Goal: Task Accomplishment & Management: Use online tool/utility

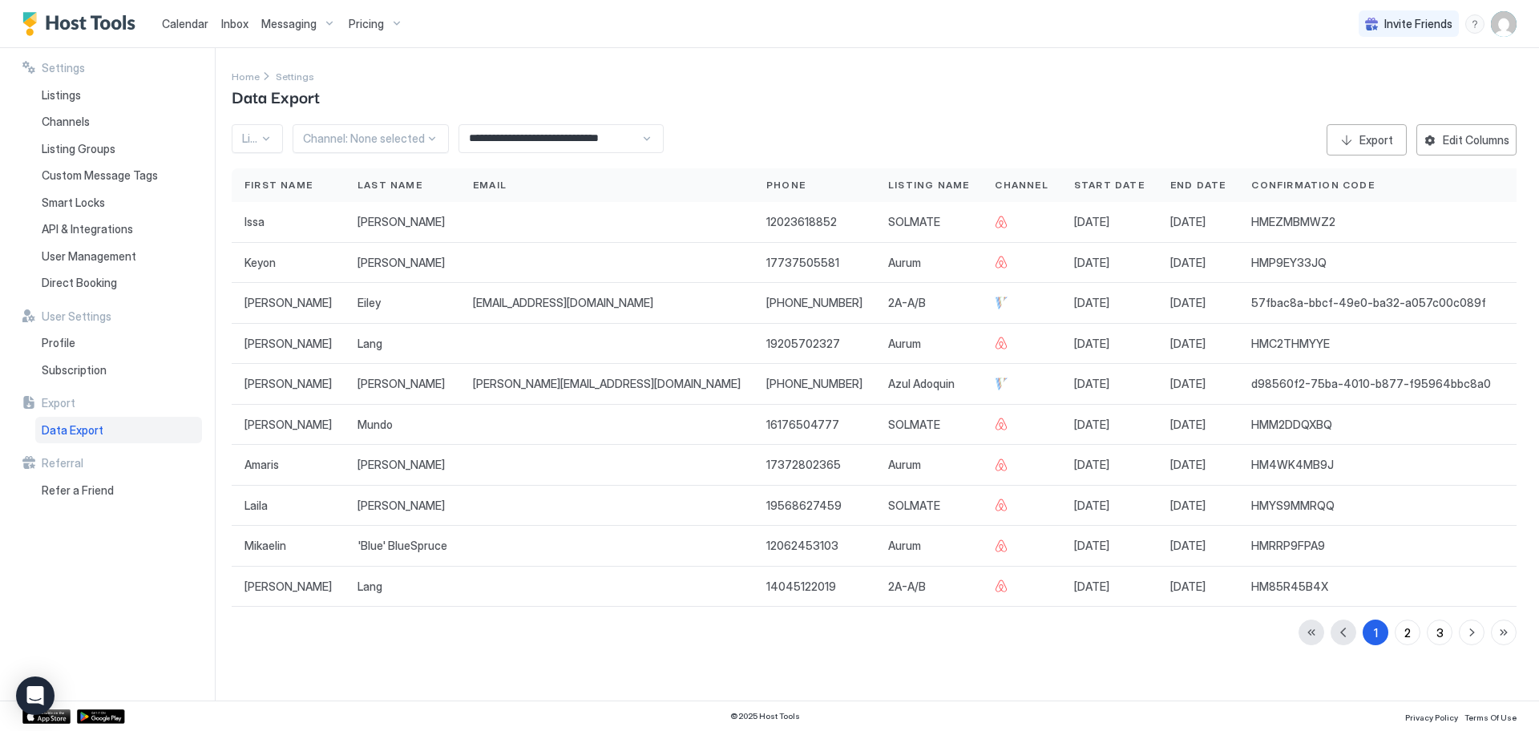
click at [293, 27] on span "Messaging" at bounding box center [288, 24] width 55 height 14
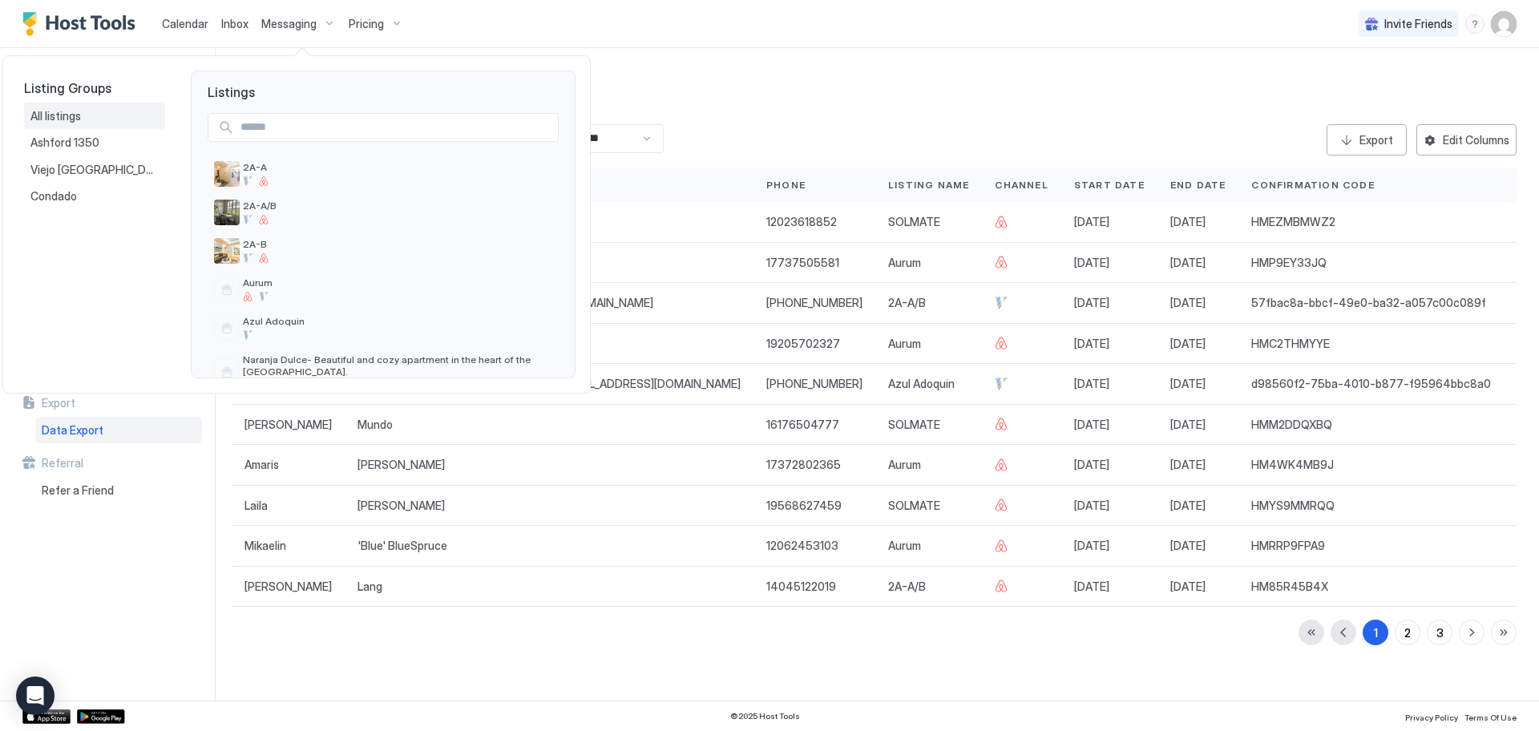
click at [63, 120] on span "All listings" at bounding box center [56, 116] width 53 height 14
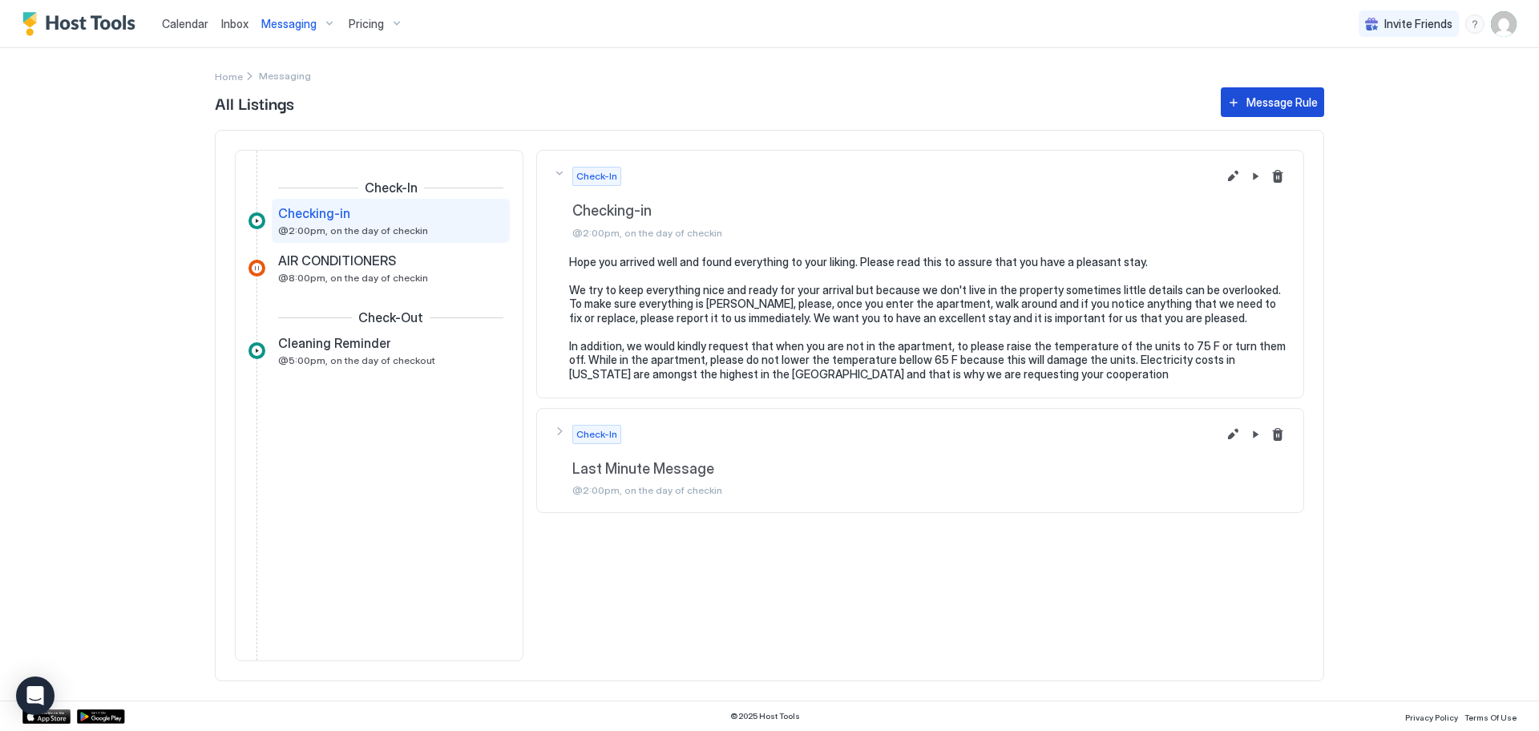
click at [1246, 96] on button "Message Rule" at bounding box center [1272, 102] width 103 height 30
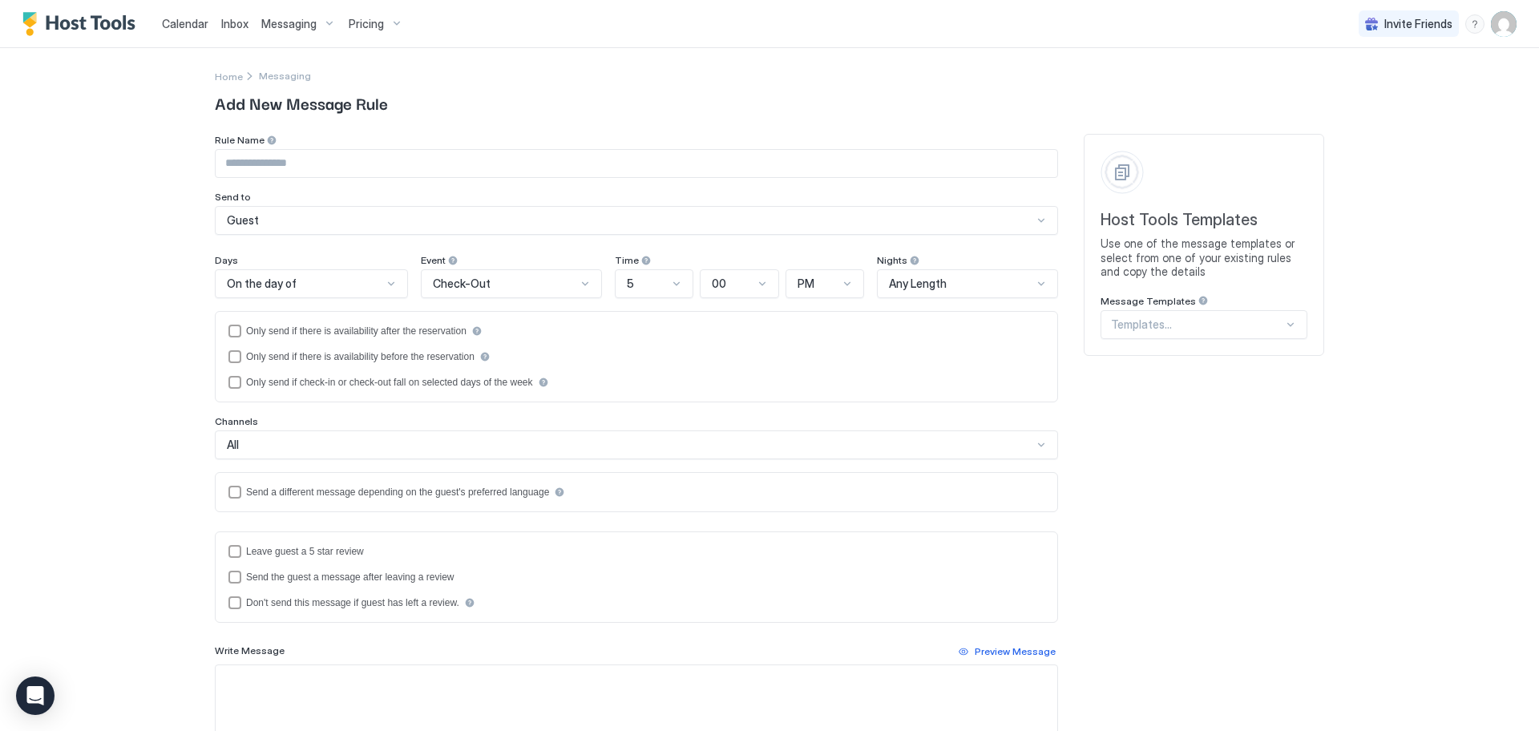
click at [251, 161] on input "Input Field" at bounding box center [637, 163] width 842 height 27
type input "**********"
click at [385, 285] on div at bounding box center [391, 283] width 13 height 13
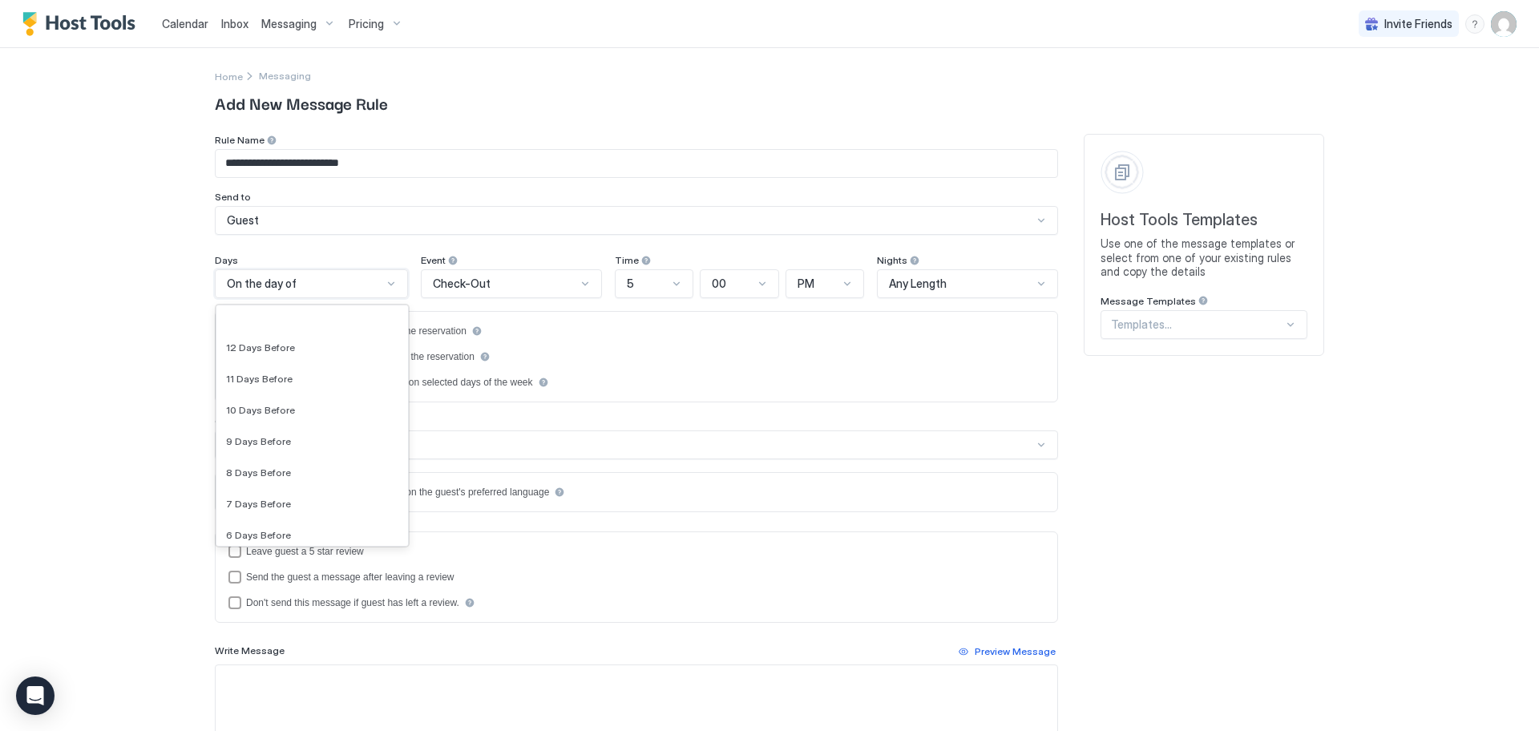
scroll to position [2307, 0]
click at [579, 284] on div at bounding box center [585, 283] width 13 height 13
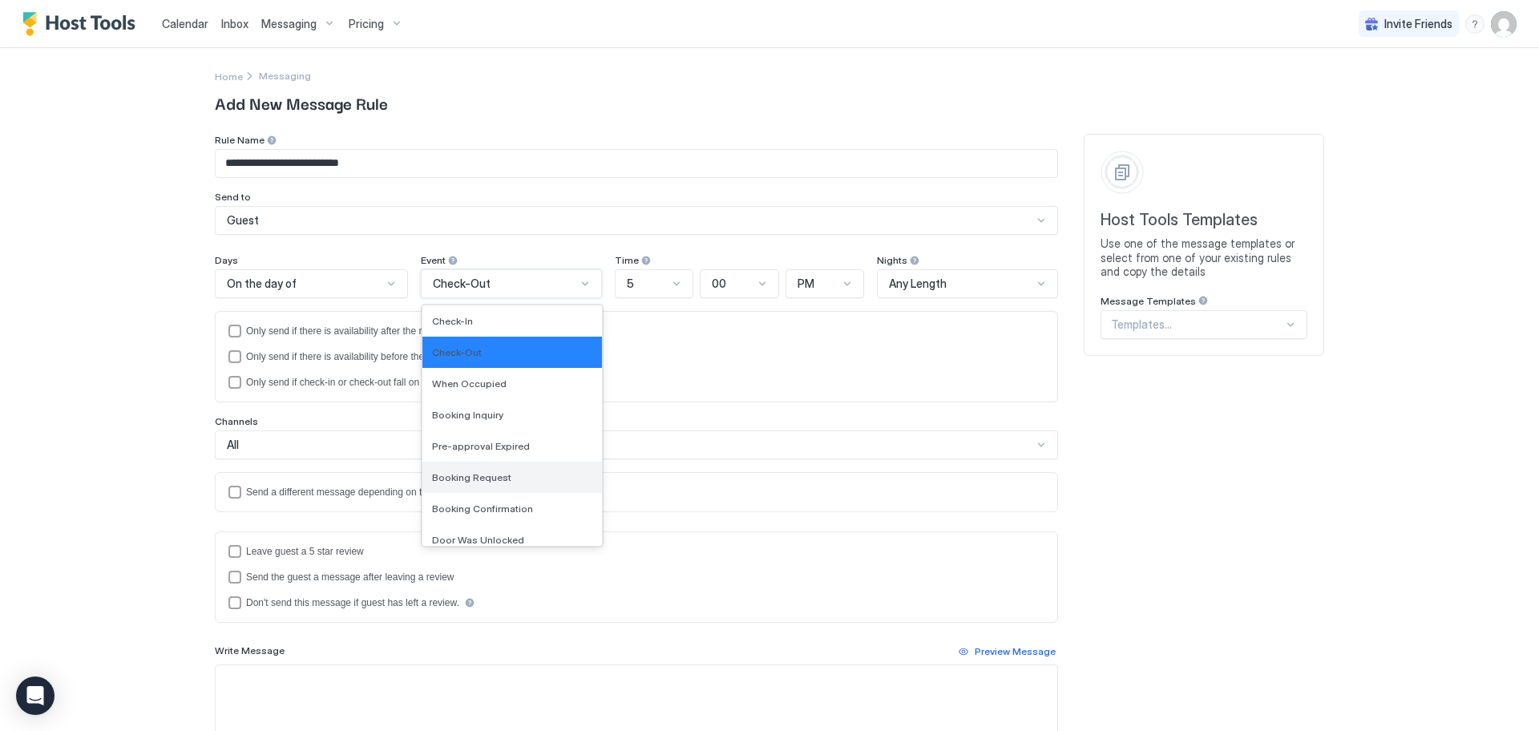
click at [520, 473] on div "Booking Request" at bounding box center [512, 477] width 160 height 12
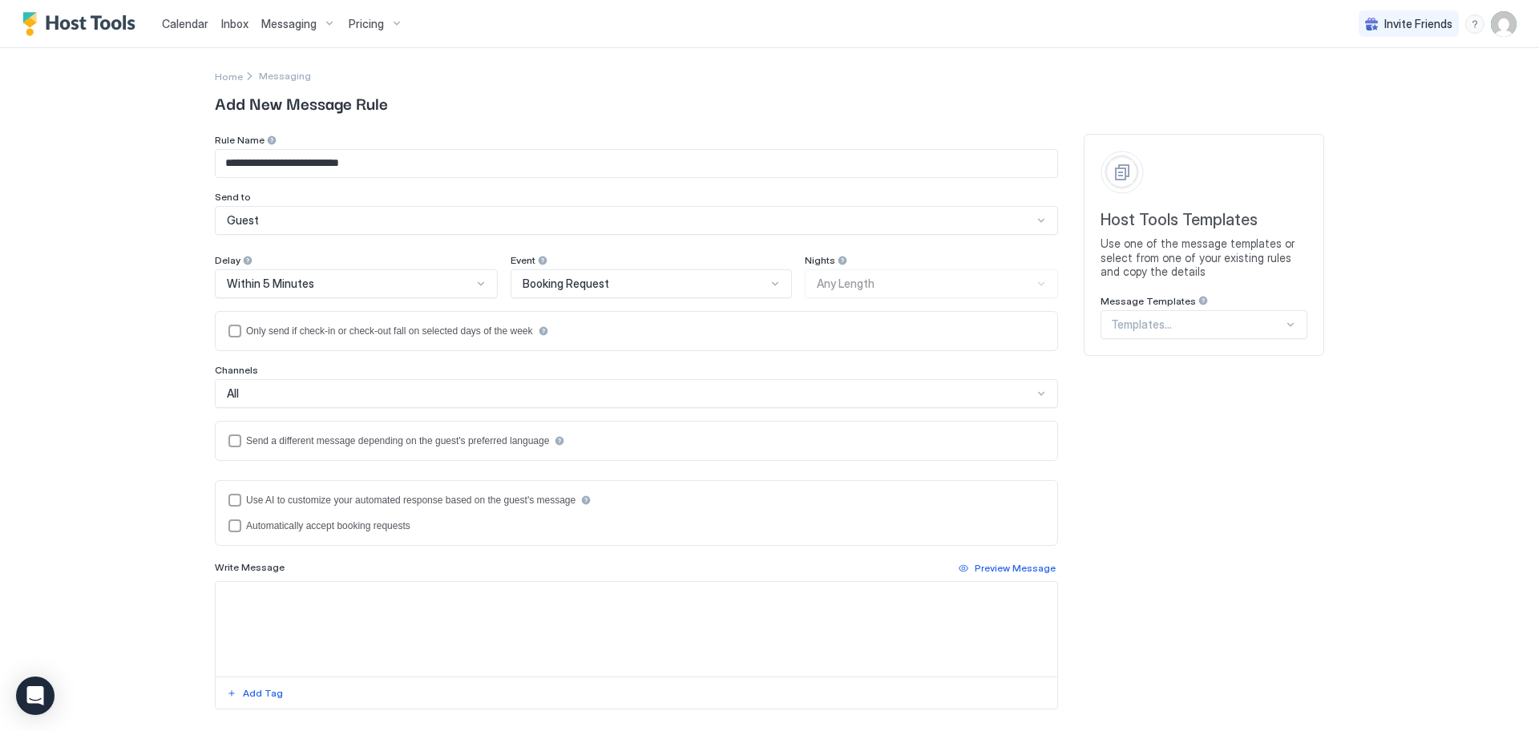
click at [890, 284] on div "Nights Any Length" at bounding box center [931, 276] width 253 height 44
click at [1031, 284] on div "Nights Any Length" at bounding box center [931, 276] width 253 height 44
click at [229, 329] on div "isLimited" at bounding box center [234, 331] width 13 height 13
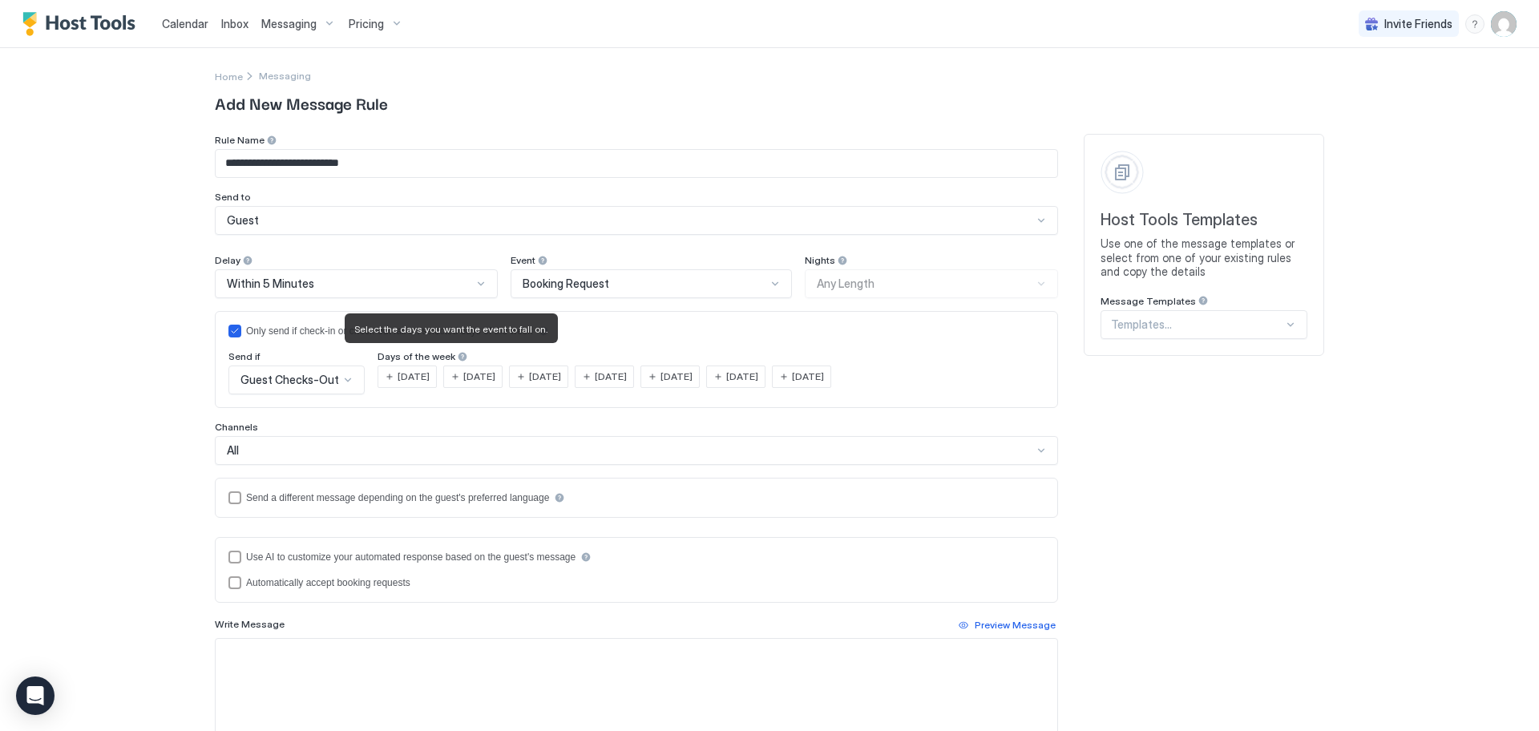
click at [457, 356] on div at bounding box center [462, 356] width 11 height 11
click at [317, 354] on div "Send if" at bounding box center [296, 357] width 136 height 15
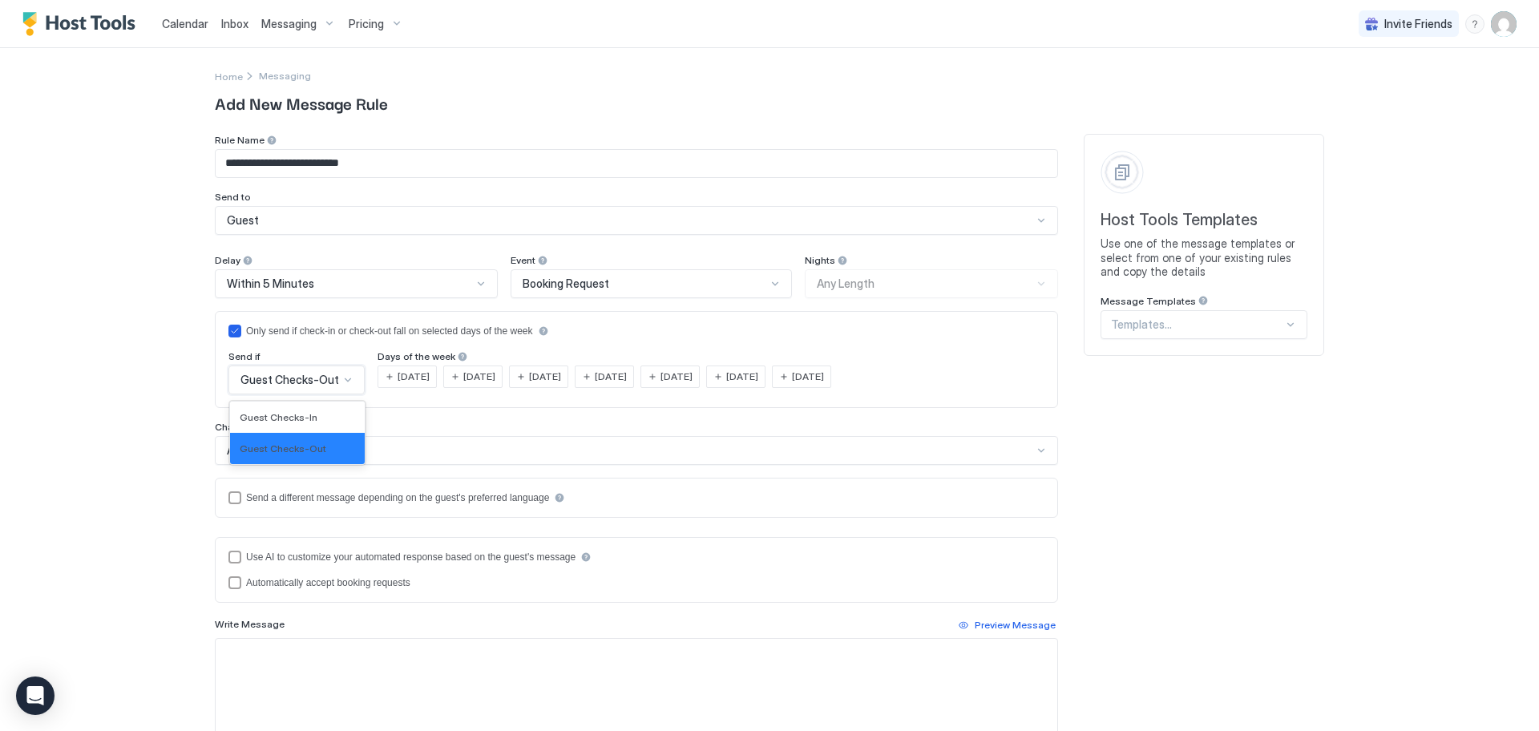
click at [341, 380] on div at bounding box center [347, 380] width 13 height 13
click at [315, 384] on span "Guest Checks-Out" at bounding box center [289, 380] width 99 height 14
click at [230, 334] on icon "isLimited" at bounding box center [235, 331] width 10 height 10
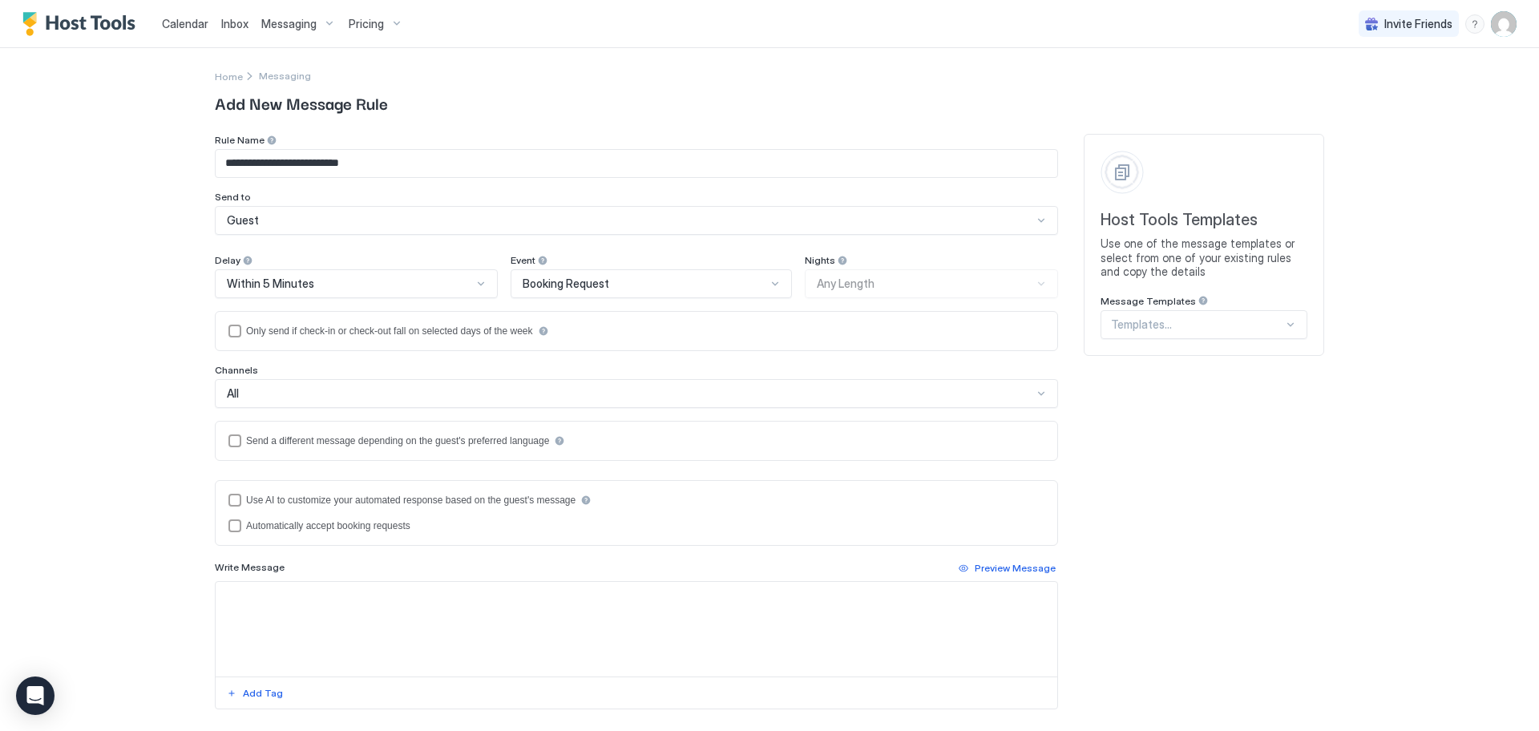
click at [842, 284] on div "Nights Any Length" at bounding box center [931, 276] width 253 height 44
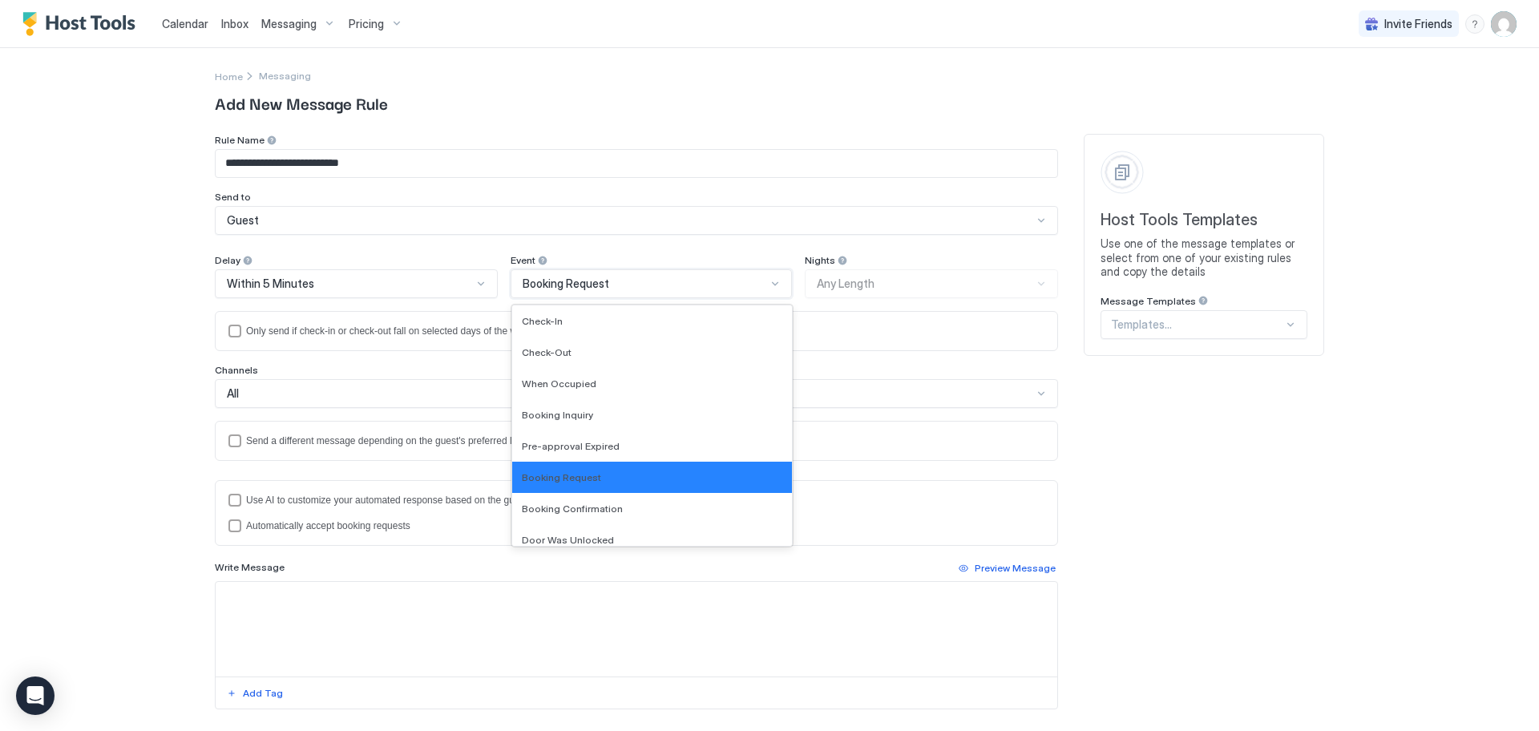
click at [769, 284] on div at bounding box center [775, 283] width 13 height 13
click at [584, 417] on div "Booking Inquiry" at bounding box center [652, 415] width 261 height 12
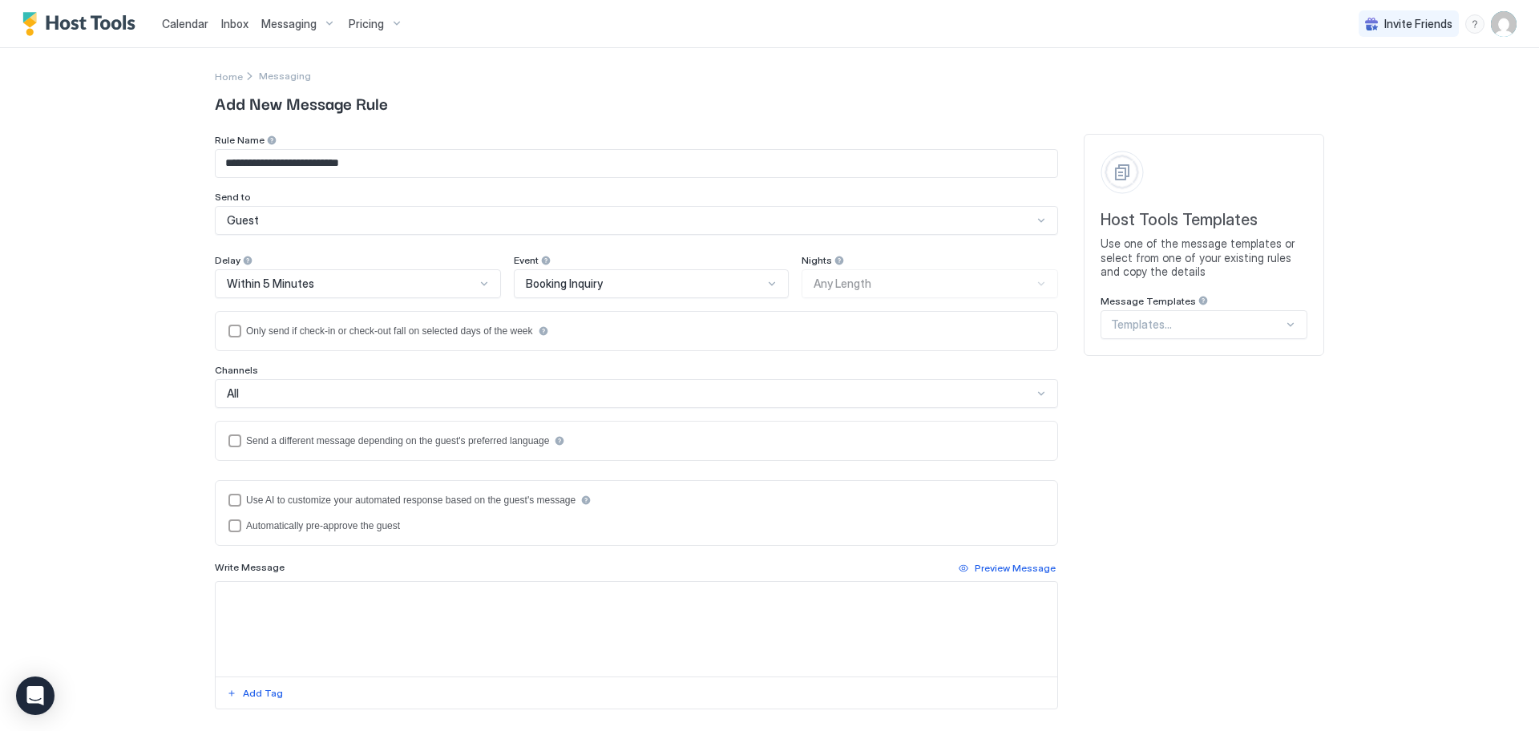
click at [881, 277] on div "Nights Any Length" at bounding box center [930, 276] width 257 height 44
click at [253, 264] on div at bounding box center [247, 260] width 11 height 11
click at [766, 281] on div at bounding box center [772, 283] width 13 height 13
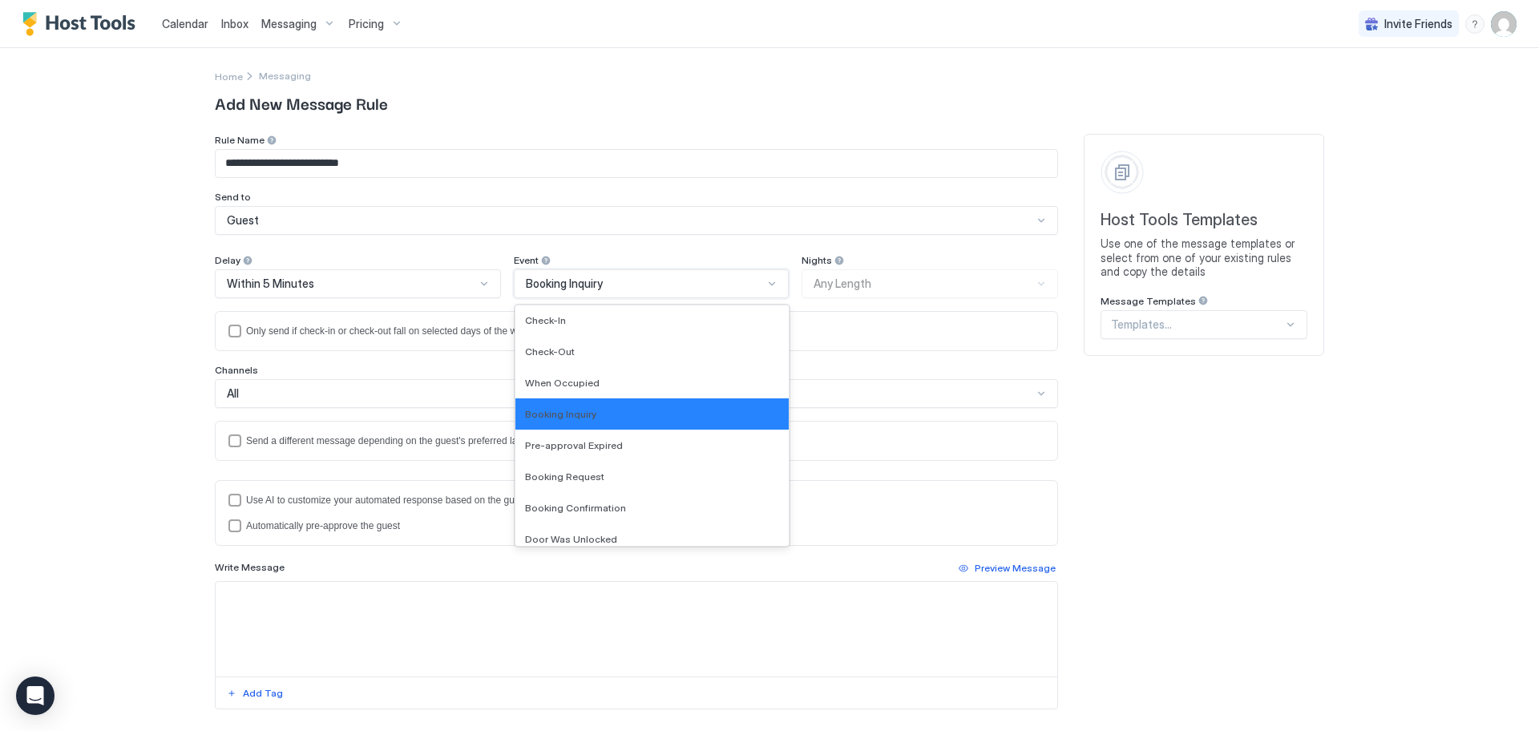
scroll to position [0, 0]
click at [660, 322] on div "Check-In" at bounding box center [652, 321] width 255 height 12
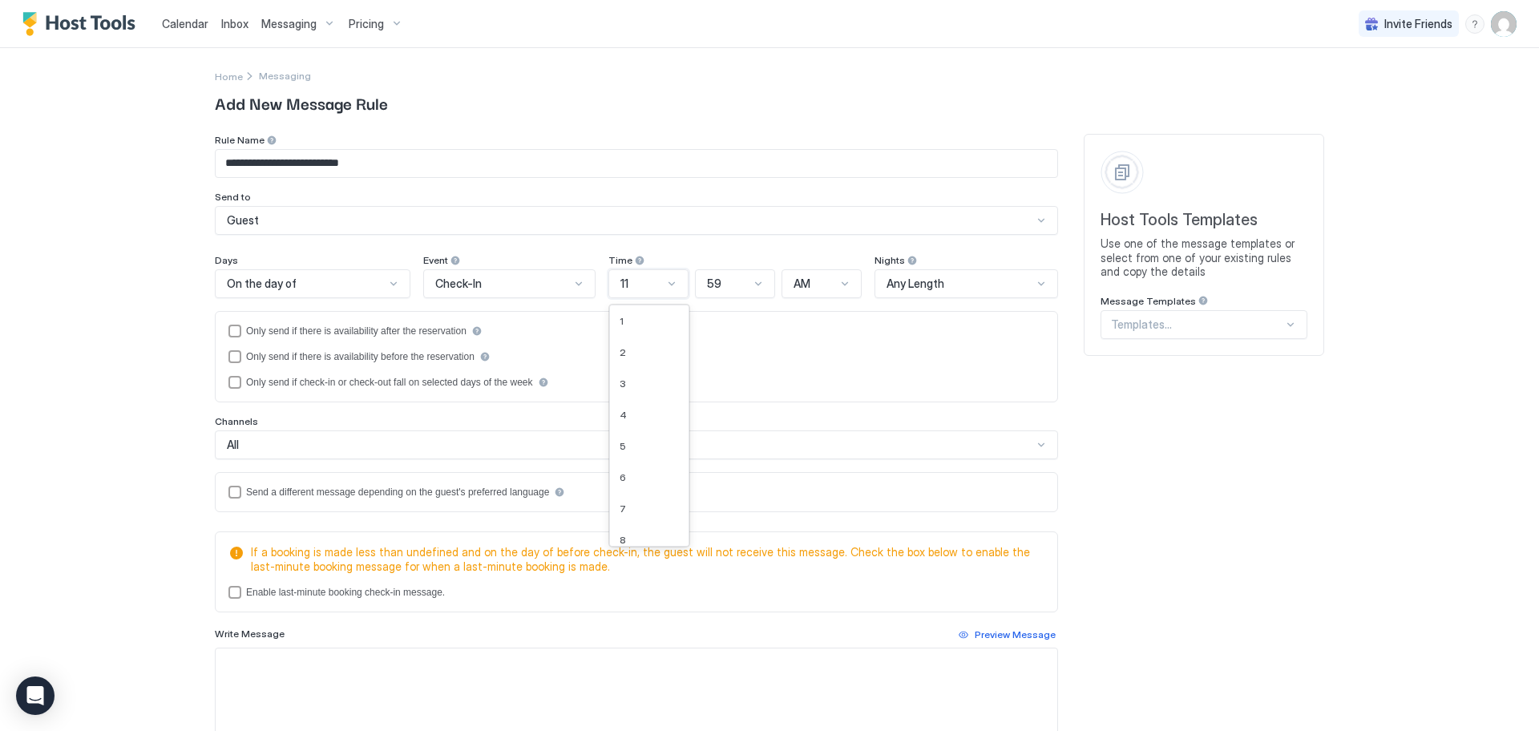
click at [665, 285] on div at bounding box center [671, 283] width 13 height 13
click at [640, 411] on div "8" at bounding box center [649, 405] width 79 height 31
click at [838, 285] on div at bounding box center [844, 283] width 13 height 13
click at [830, 355] on div "PM" at bounding box center [822, 352] width 59 height 12
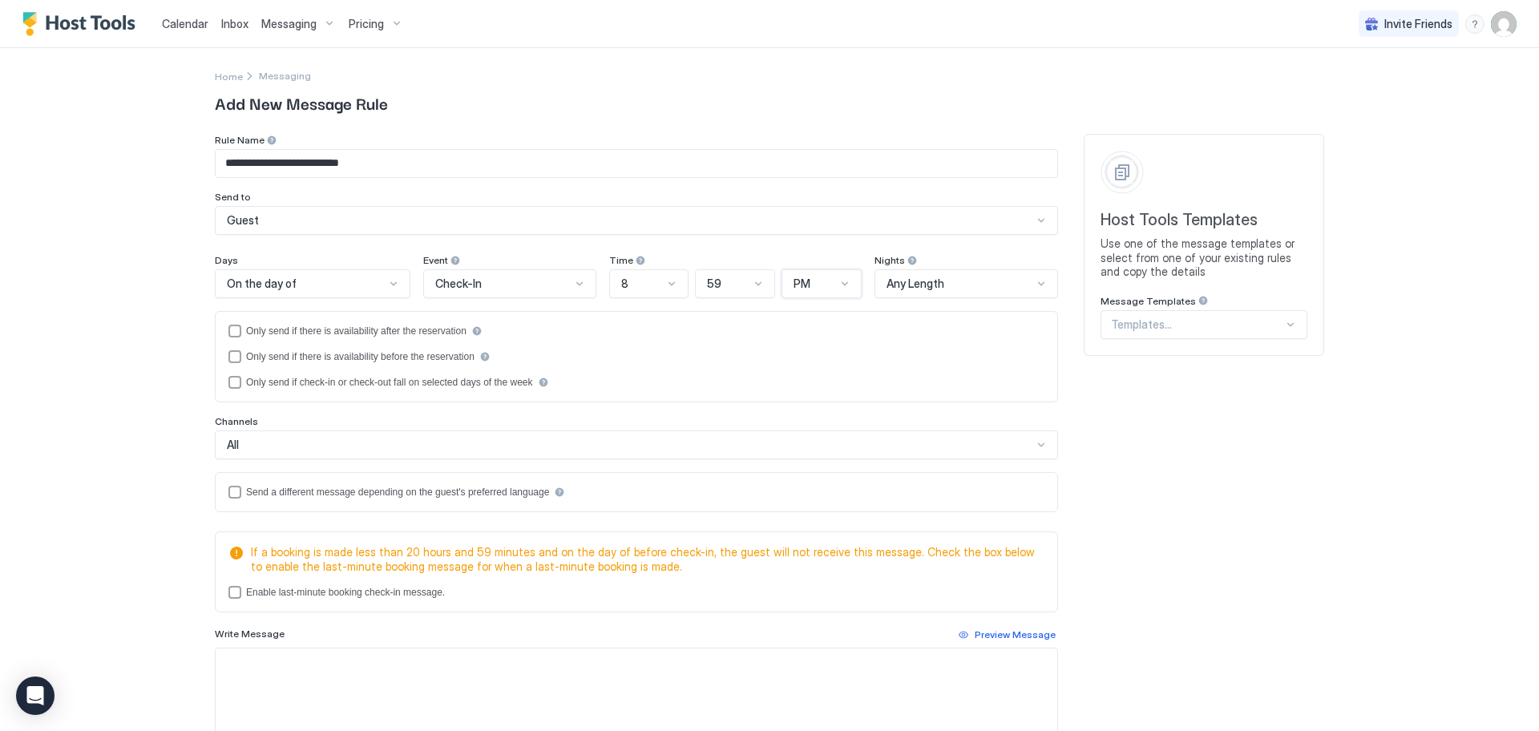
click at [752, 281] on div at bounding box center [758, 283] width 13 height 13
click at [722, 317] on div "00" at bounding box center [735, 321] width 59 height 12
click at [1036, 285] on div at bounding box center [1041, 283] width 13 height 13
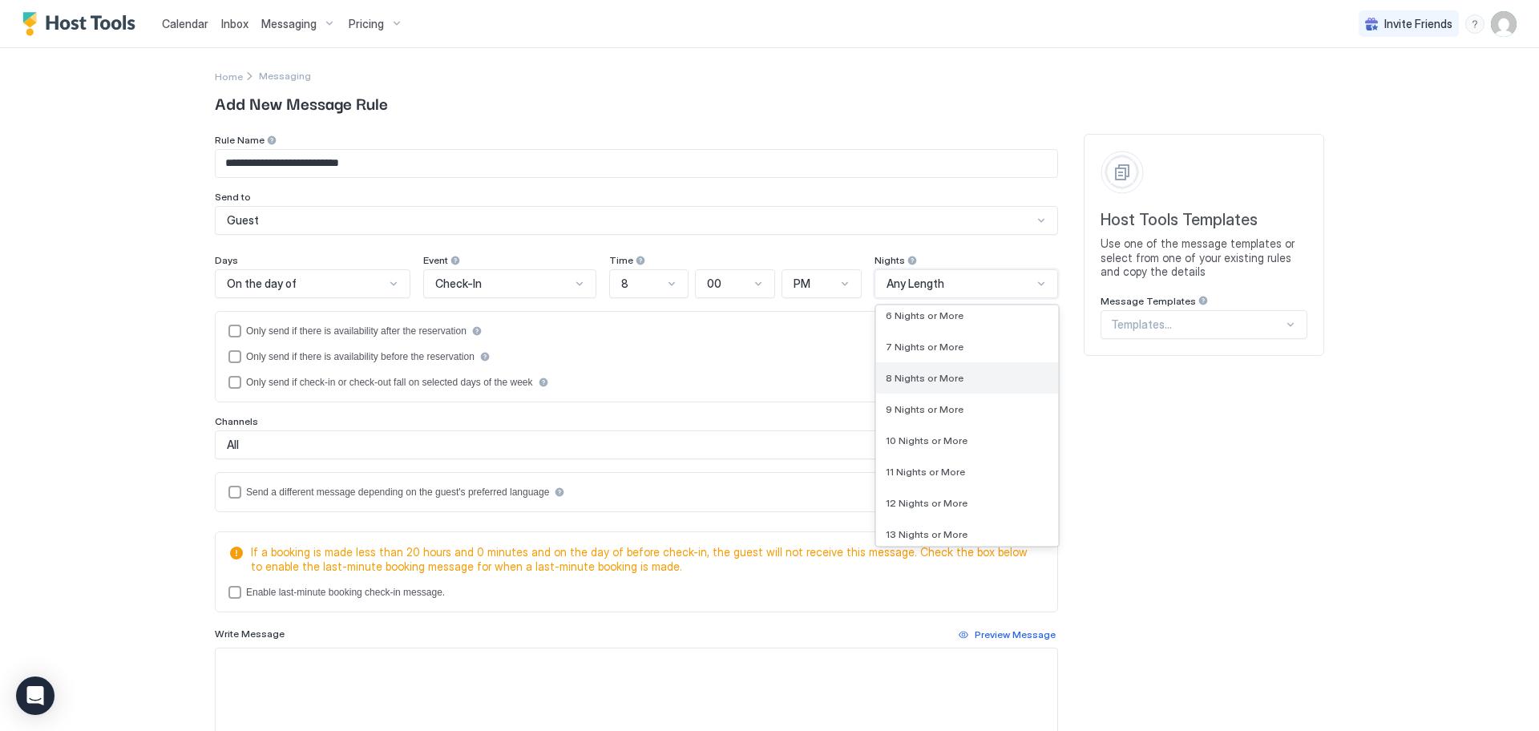
click at [964, 385] on div "8 Nights or More" at bounding box center [967, 377] width 182 height 31
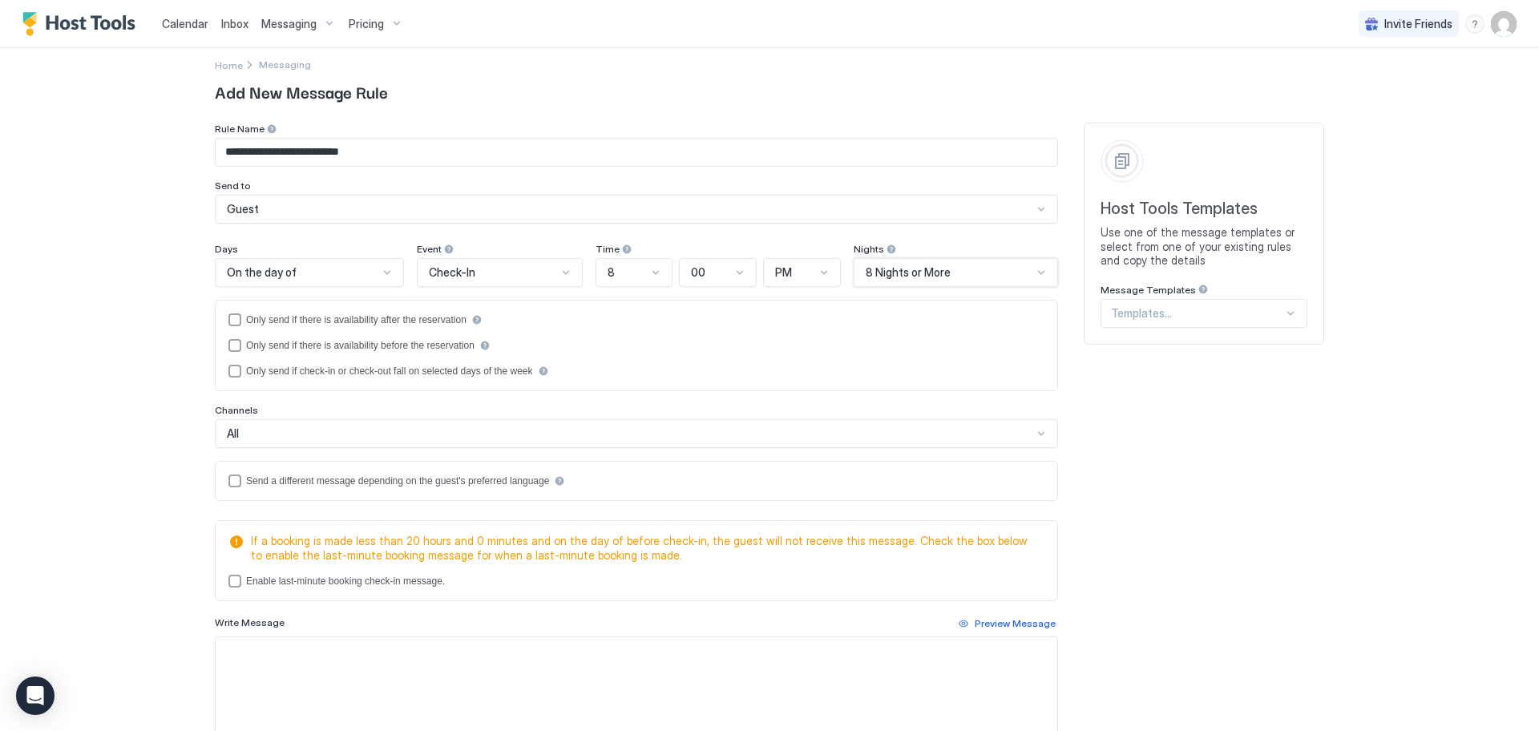
scroll to position [28, 0]
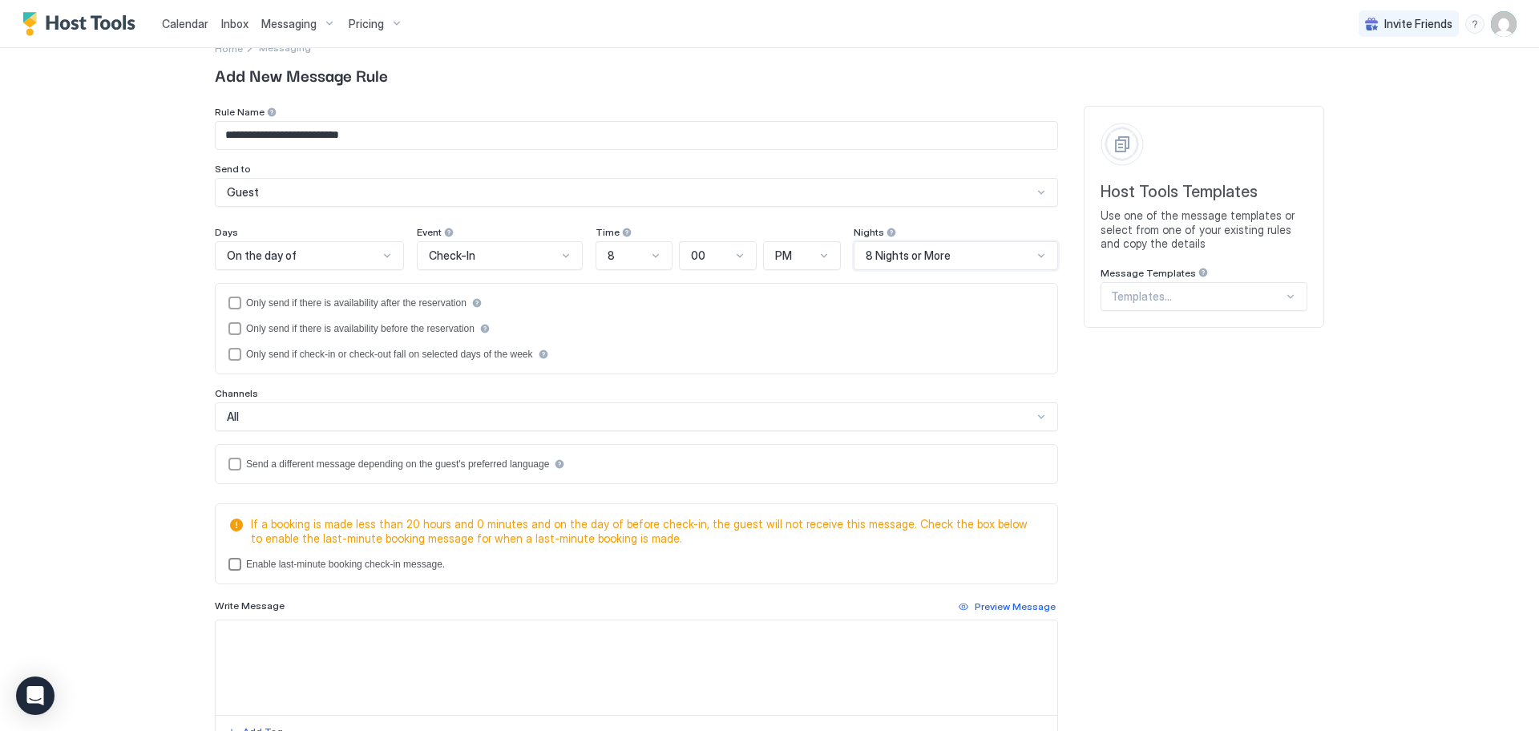
click at [228, 566] on div "lastMinuteMessageEnabled" at bounding box center [234, 564] width 13 height 13
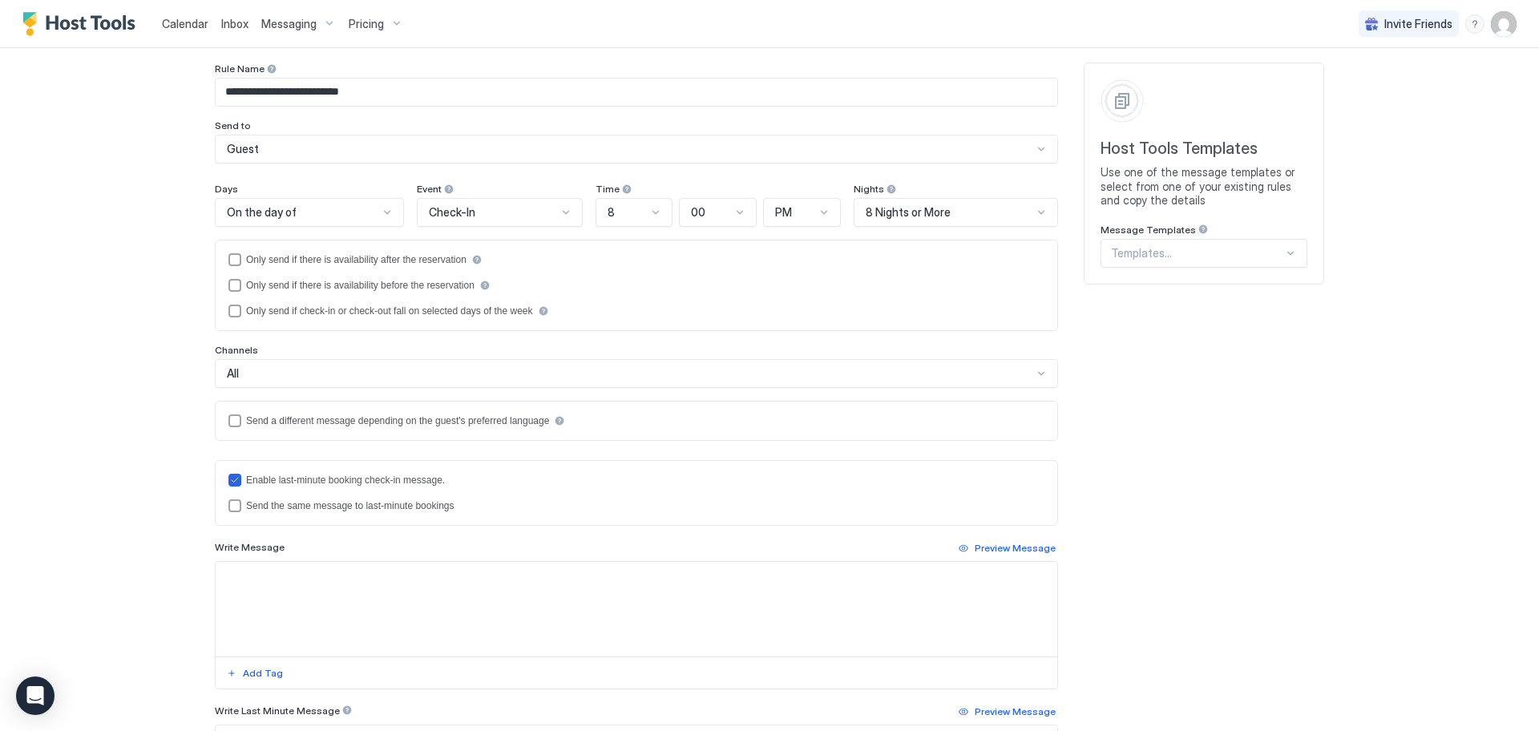
scroll to position [84, 0]
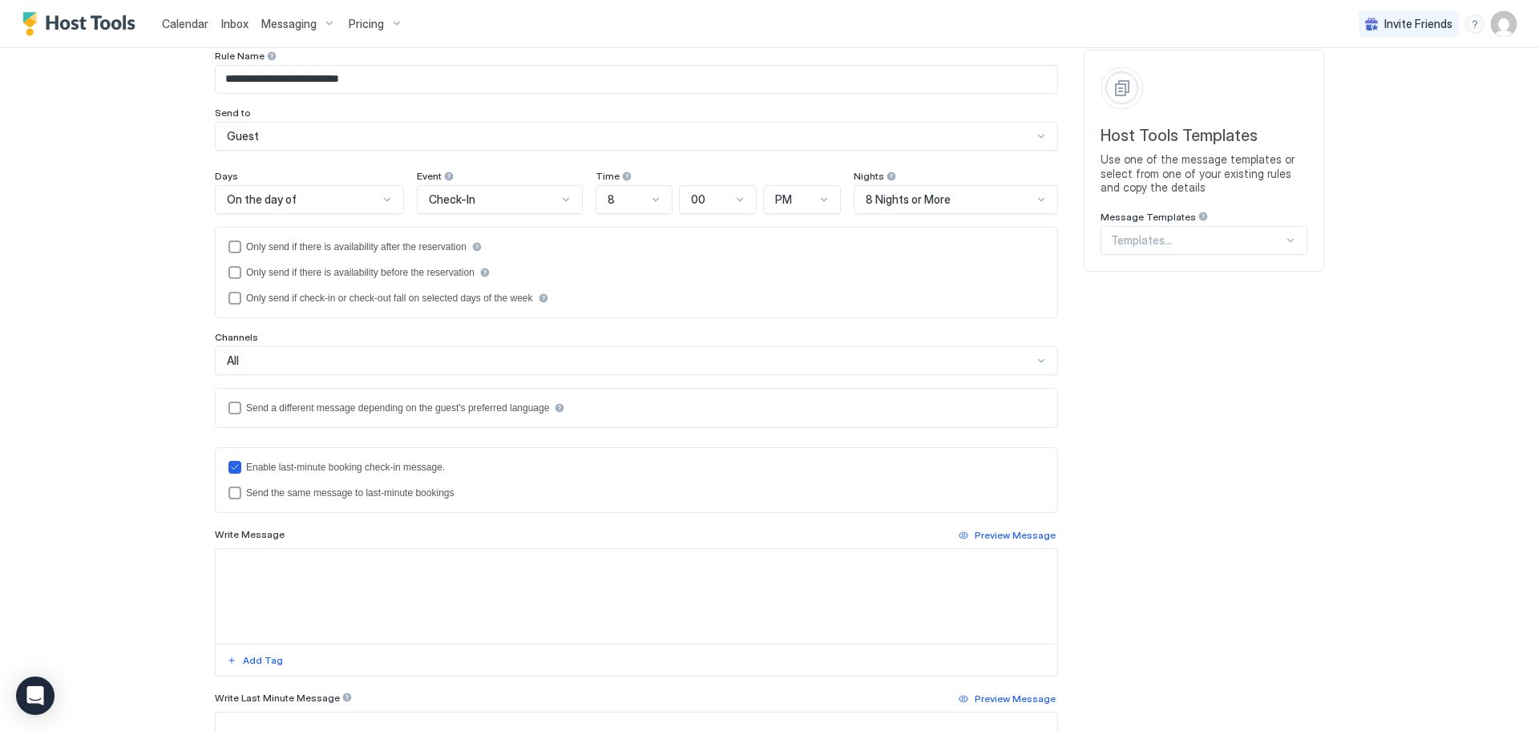
click at [244, 564] on textarea "Input Field" at bounding box center [637, 596] width 842 height 95
click at [247, 567] on textarea "To enrich screen reader interactions, please activate Accessibility in Grammarl…" at bounding box center [637, 596] width 842 height 95
type textarea "*"
click at [1035, 199] on div at bounding box center [1041, 199] width 13 height 13
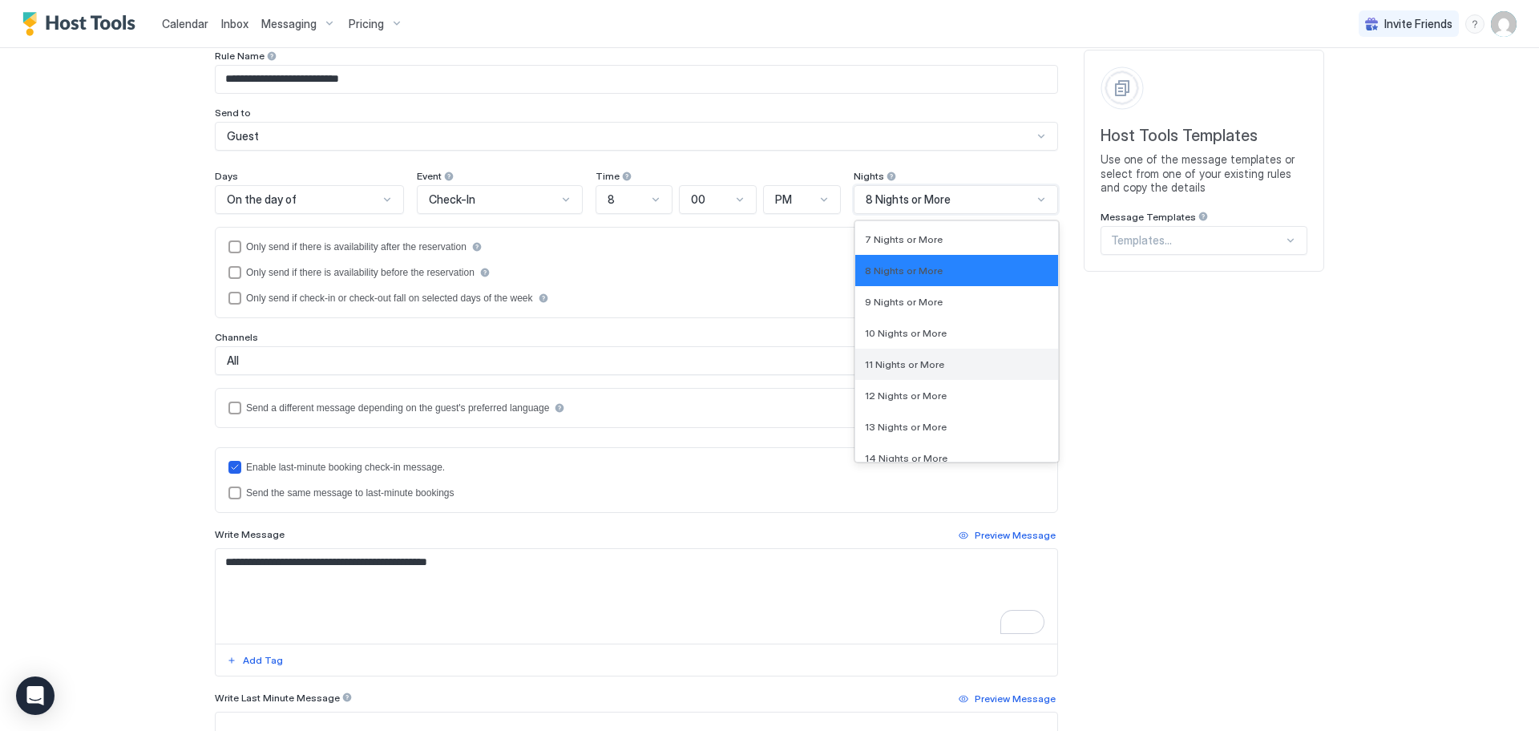
scroll to position [1869, 0]
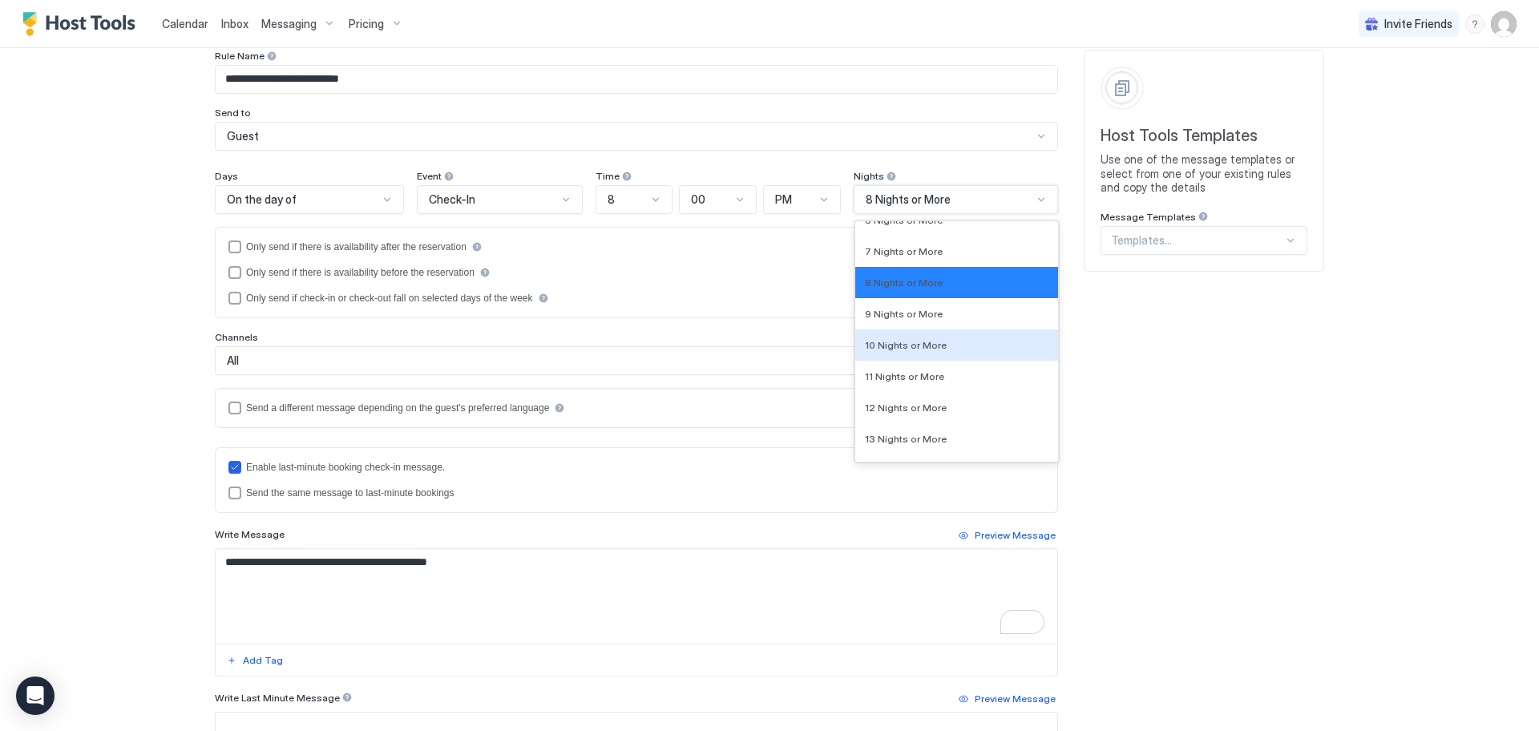
click at [947, 344] on div "10 Nights or More" at bounding box center [957, 345] width 184 height 12
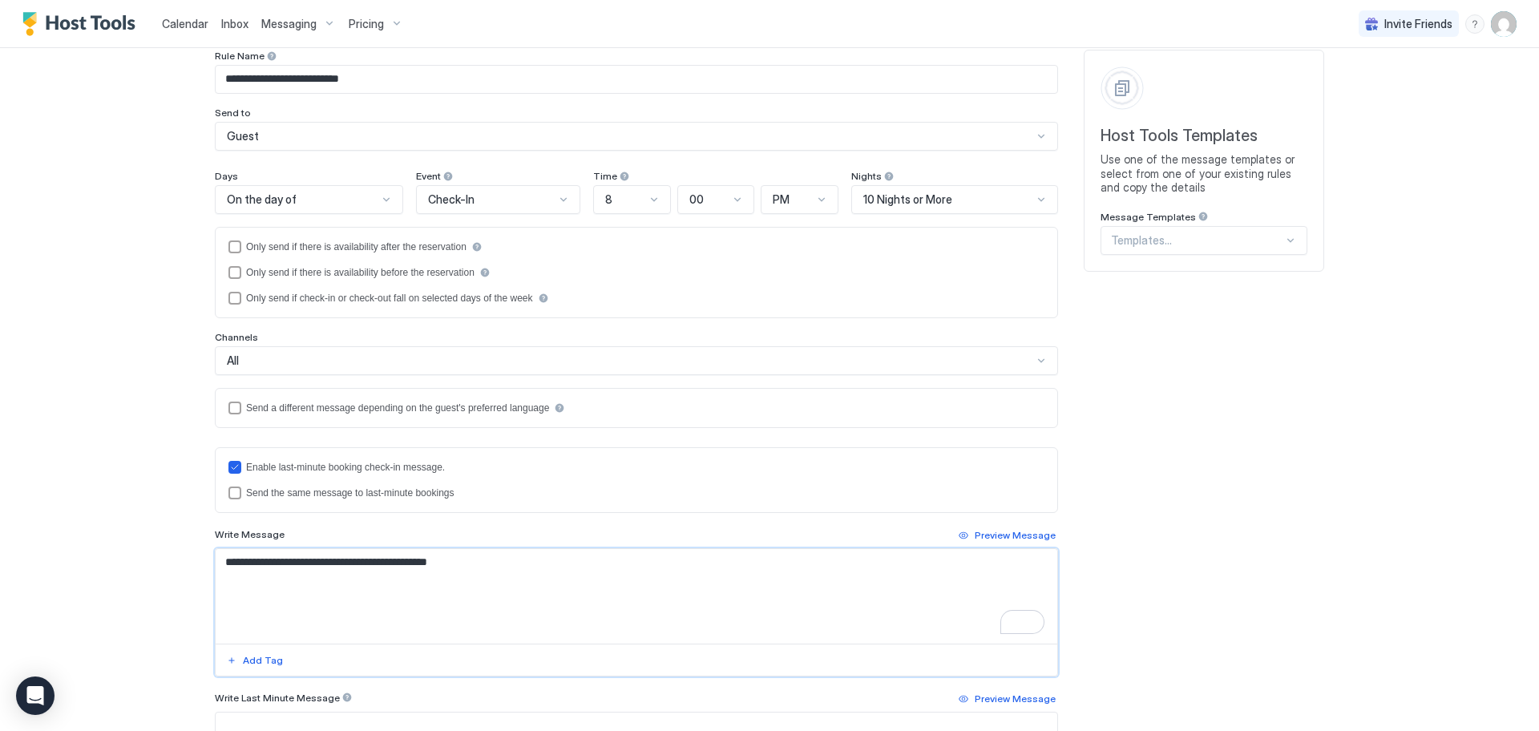
click at [367, 561] on textarea "**********" at bounding box center [637, 596] width 842 height 95
drag, startPoint x: 365, startPoint y: 561, endPoint x: 392, endPoint y: 562, distance: 27.3
click at [394, 563] on textarea "**********" at bounding box center [637, 596] width 842 height 95
click at [514, 563] on textarea "**********" at bounding box center [637, 596] width 842 height 95
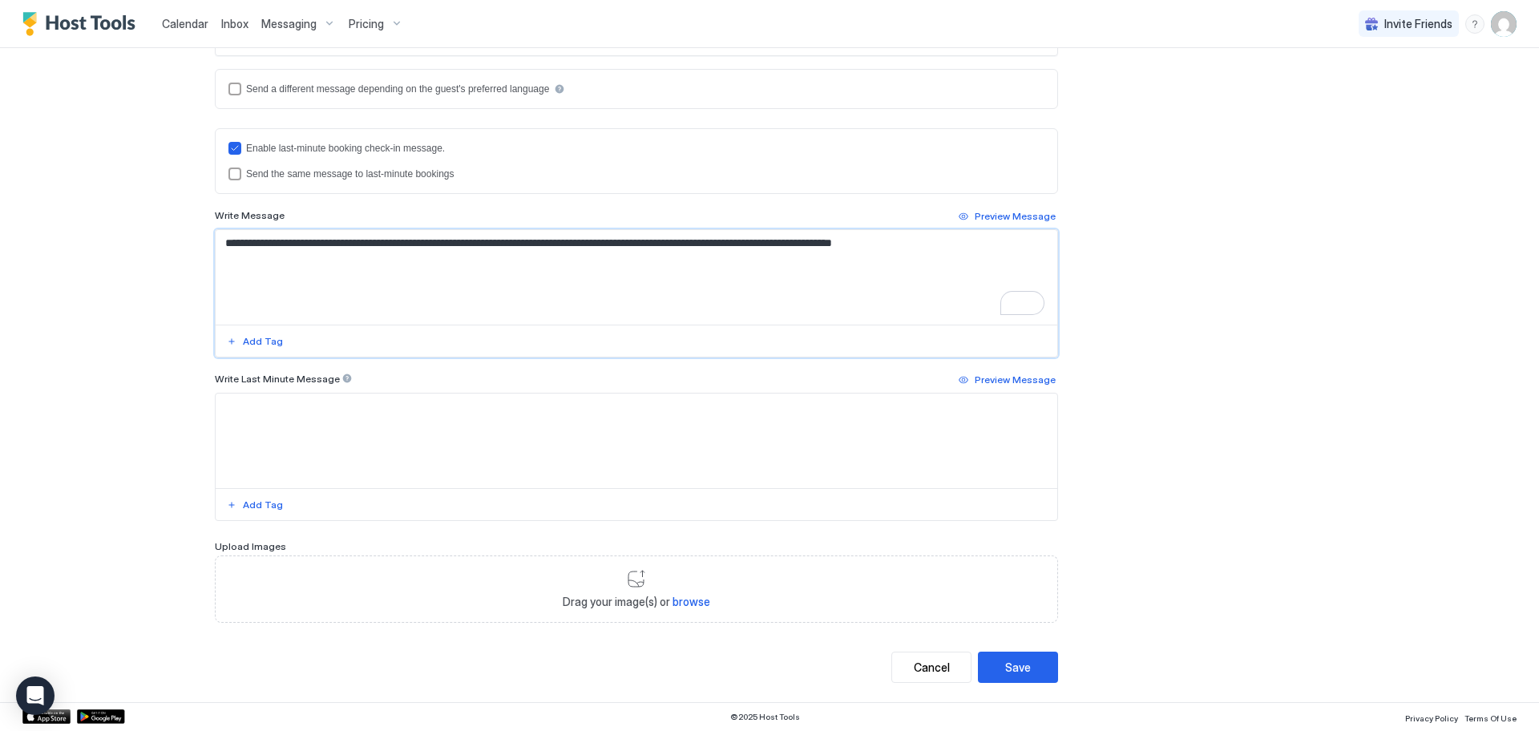
type textarea "**********"
